Goal: Task Accomplishment & Management: Manage account settings

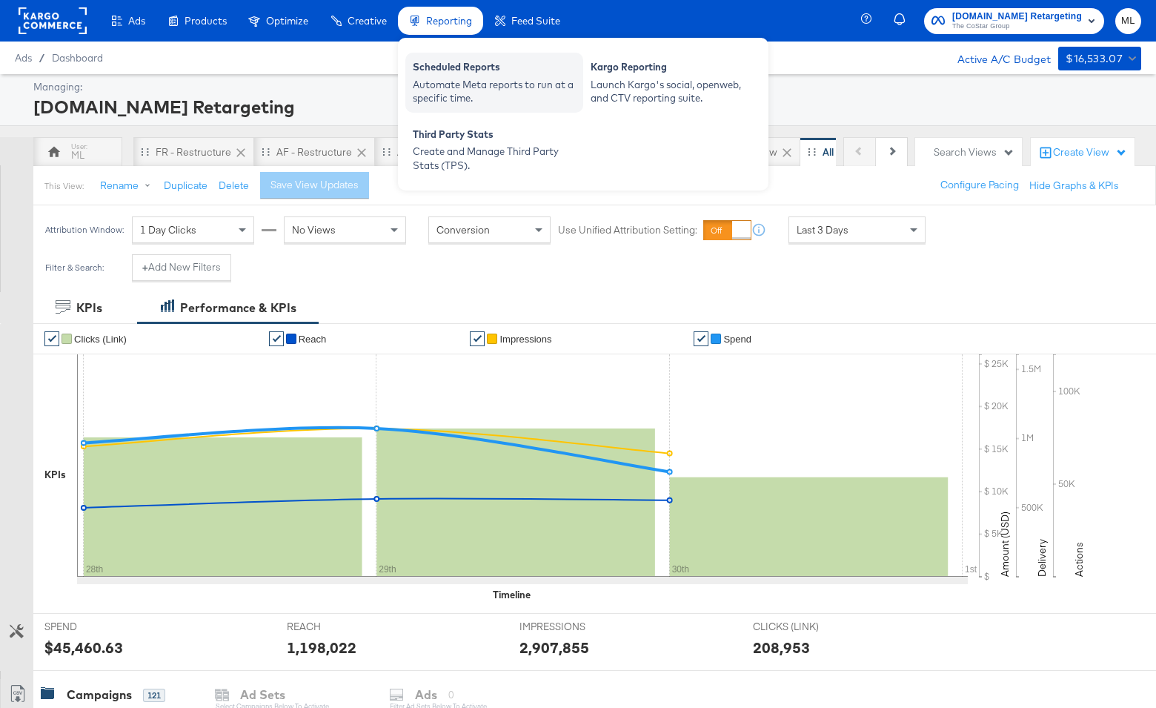
click at [450, 71] on div "Scheduled Reports" at bounding box center [494, 69] width 163 height 18
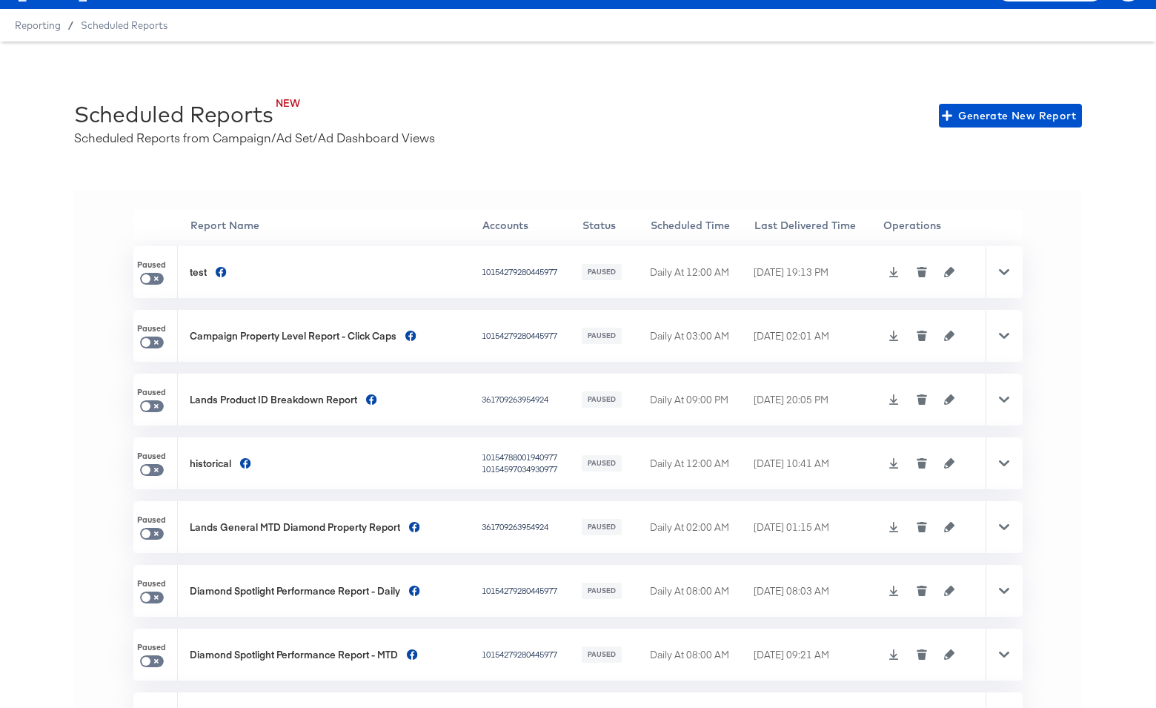
scroll to position [122, 0]
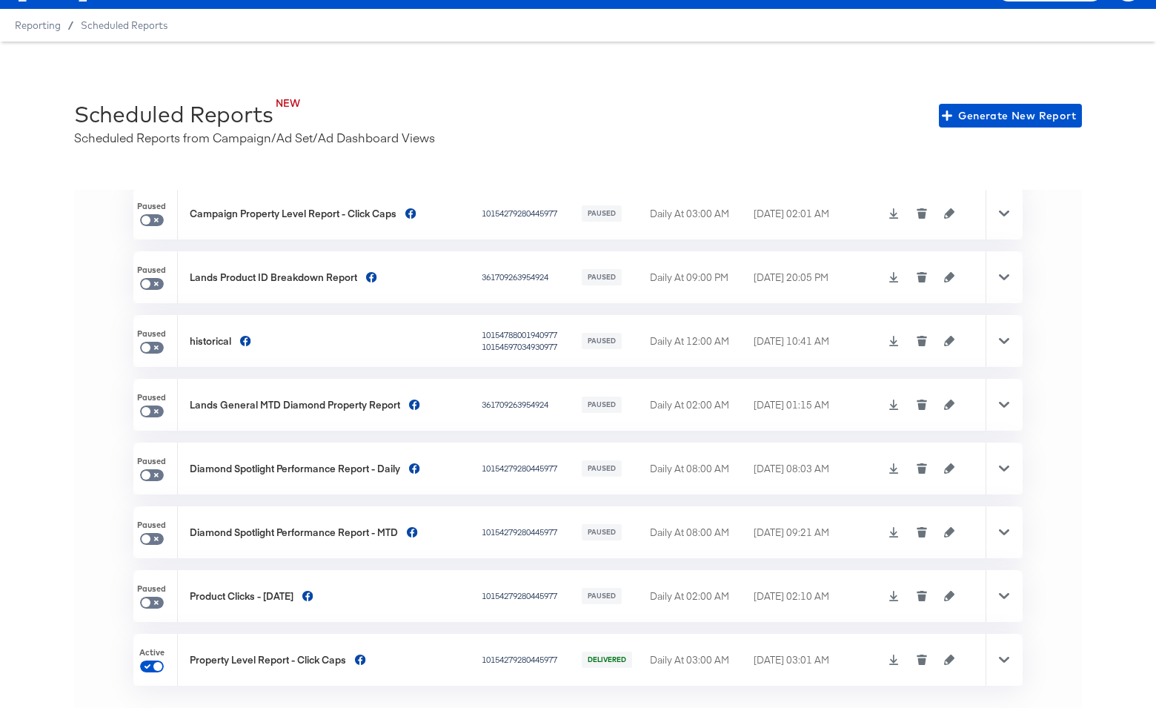
click at [949, 655] on icon "button" at bounding box center [949, 660] width 10 height 10
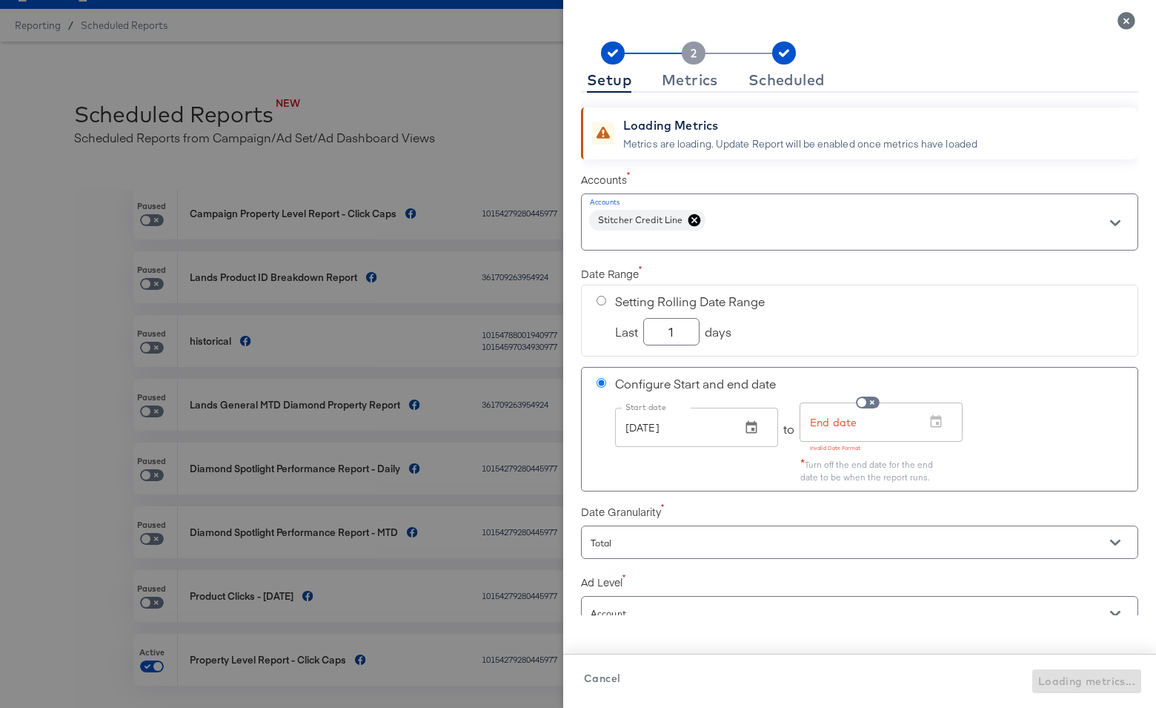
click at [696, 428] on input "[DATE]" at bounding box center [672, 427] width 114 height 39
click at [752, 423] on icon "button" at bounding box center [751, 426] width 11 height 13
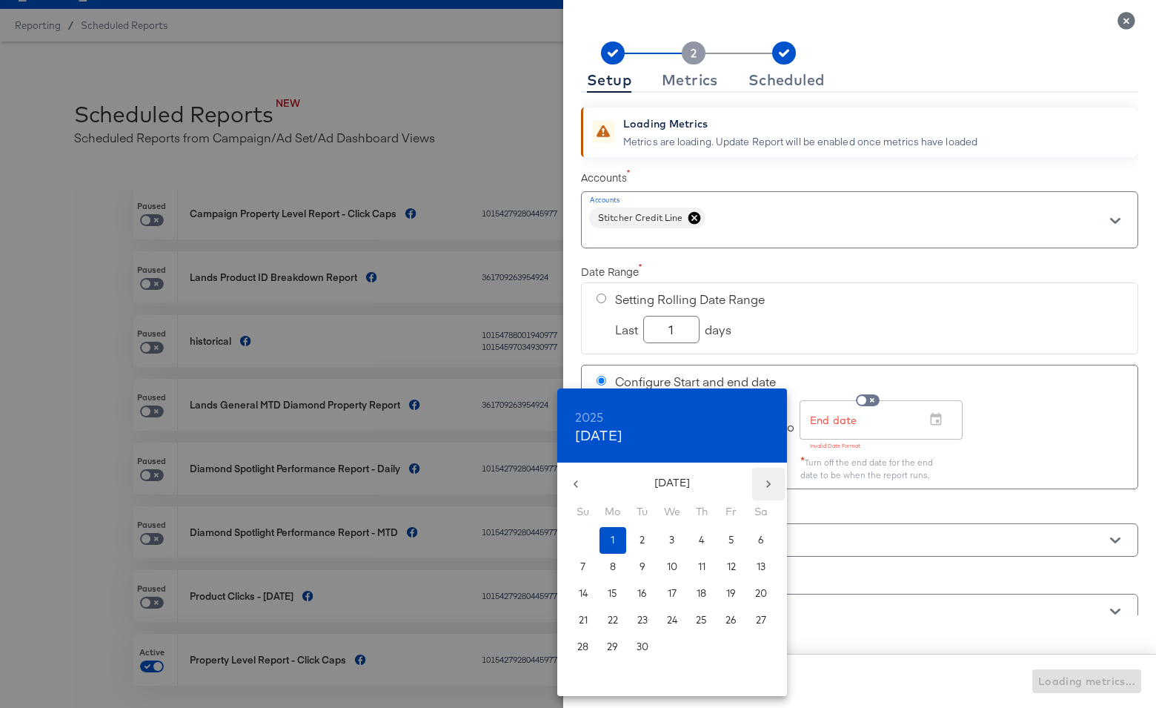
click at [766, 483] on icon "button" at bounding box center [768, 484] width 15 height 15
click at [669, 538] on button "1" at bounding box center [672, 540] width 27 height 27
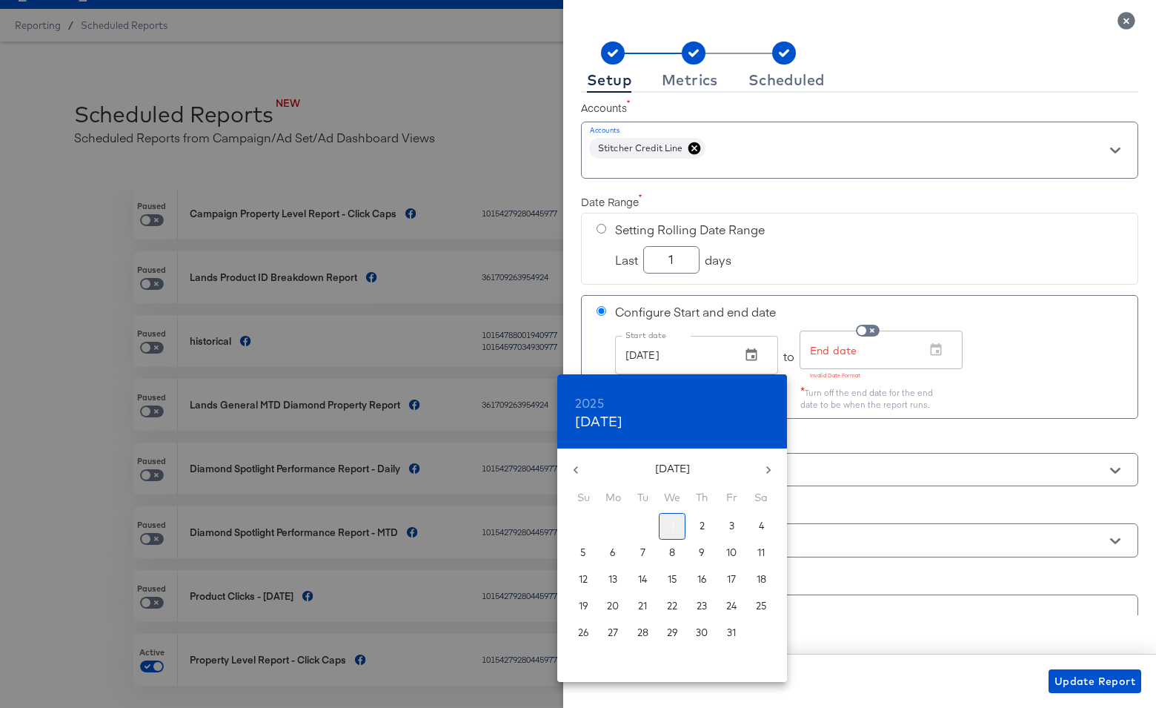
type input "[DATE]"
click at [803, 314] on div at bounding box center [578, 354] width 1156 height 708
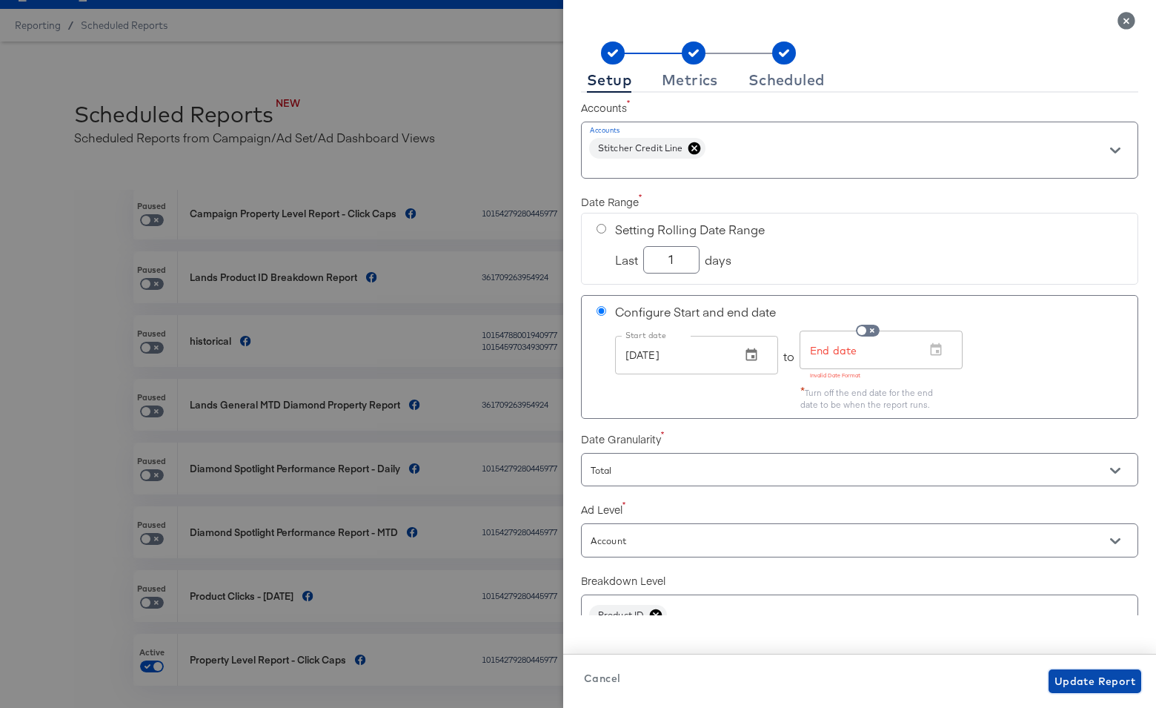
click at [1073, 676] on span "Update Report" at bounding box center [1095, 681] width 81 height 19
